Goal: Information Seeking & Learning: Learn about a topic

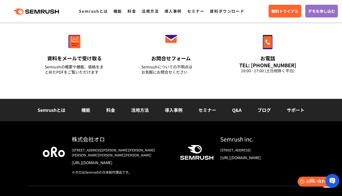
scroll to position [1958, 0]
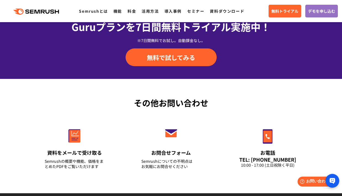
scroll to position [1976, 0]
